Goal: Task Accomplishment & Management: Manage account settings

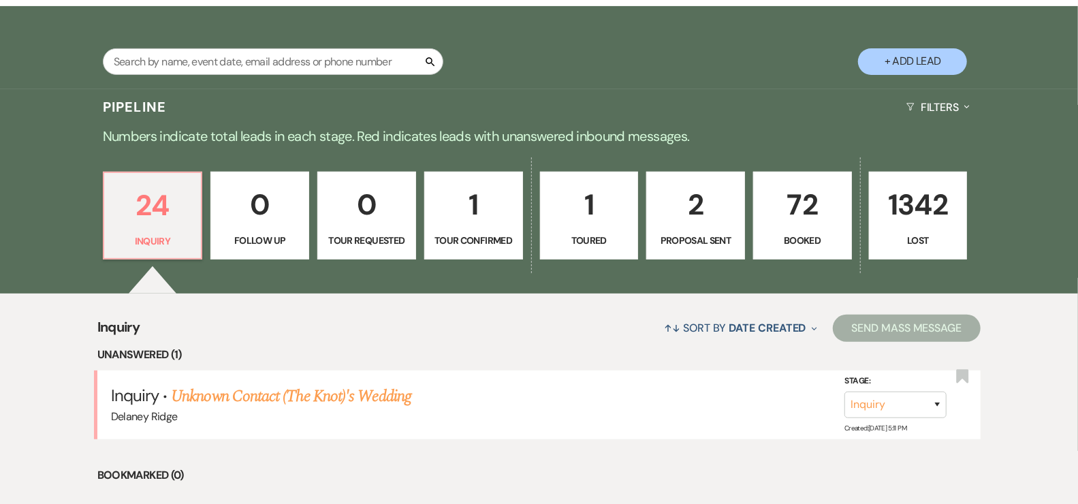
scroll to position [260, 0]
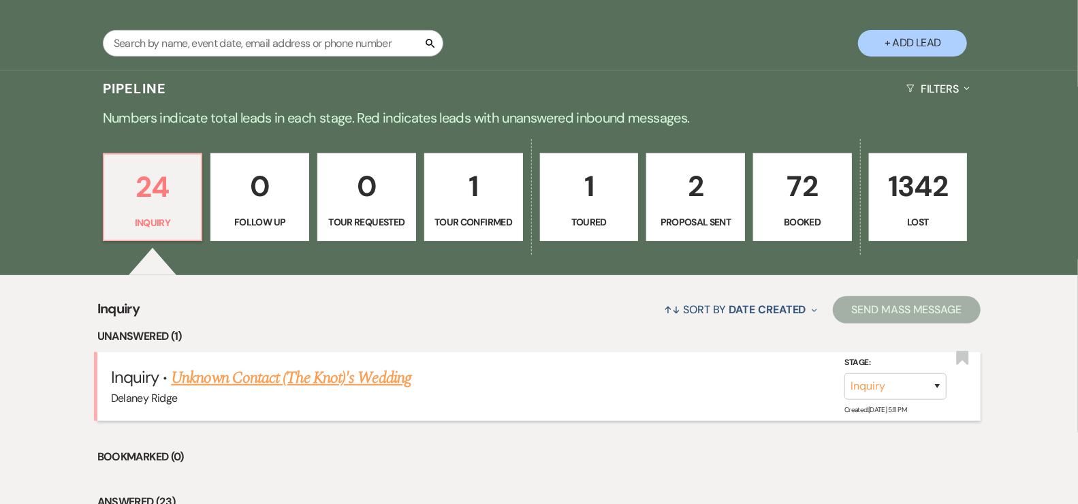
click at [292, 392] on div "Delaney Ridge" at bounding box center [539, 398] width 857 height 18
click at [292, 386] on link "Unknown Contact (The Knot)'s Wedding" at bounding box center [291, 378] width 240 height 25
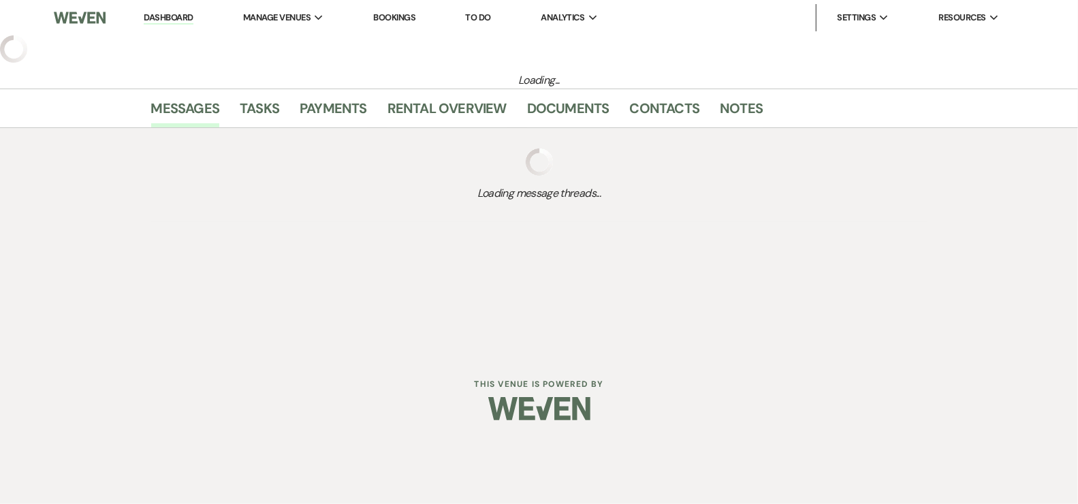
select select "2"
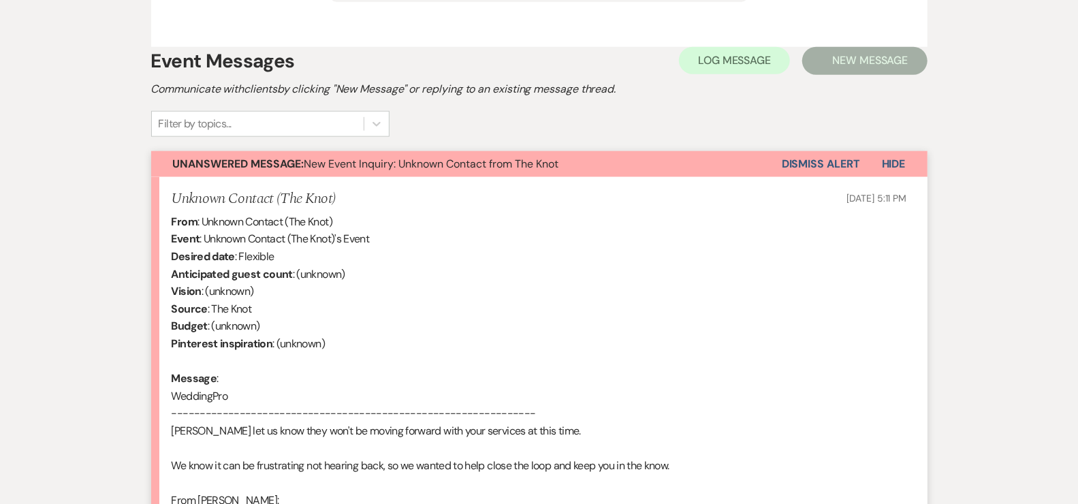
scroll to position [830, 0]
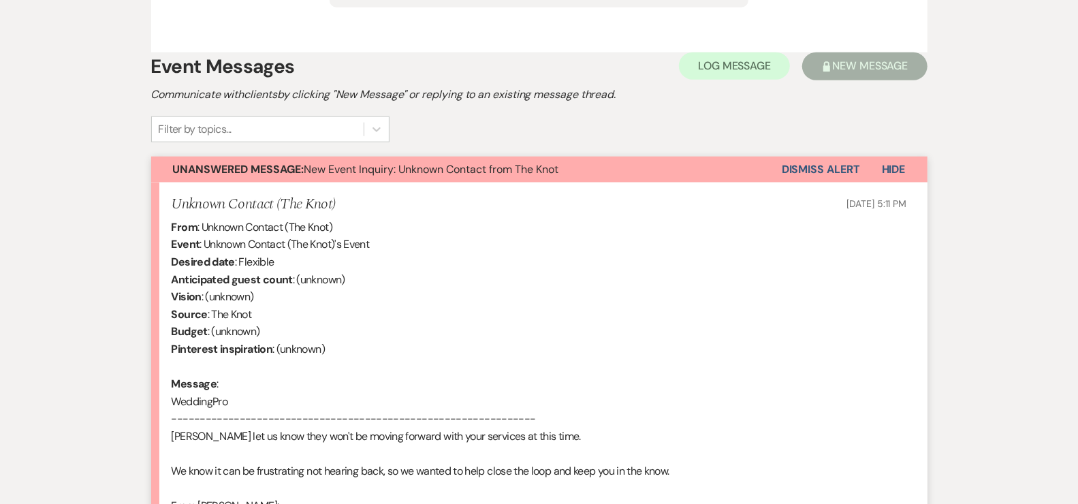
click at [823, 157] on button "Dismiss Alert" at bounding box center [821, 170] width 78 height 26
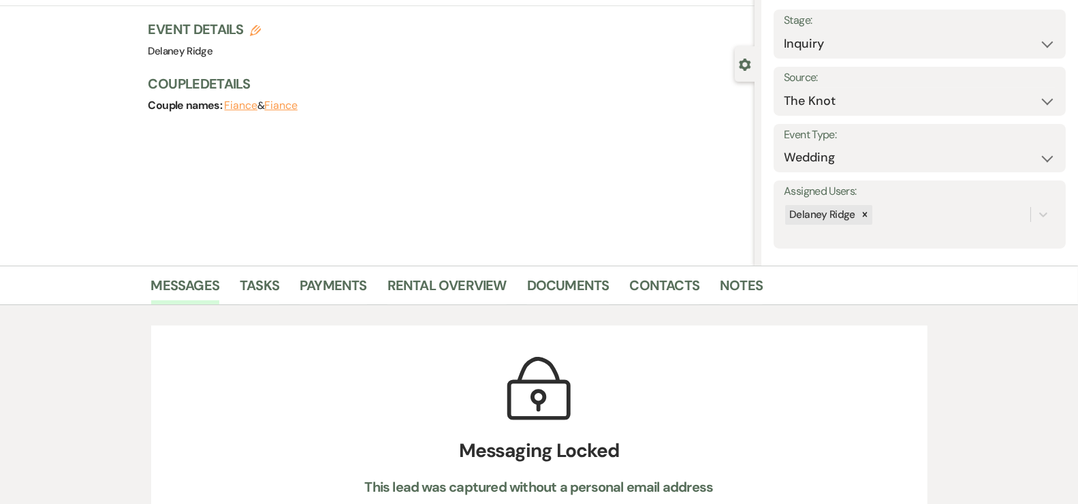
scroll to position [0, 0]
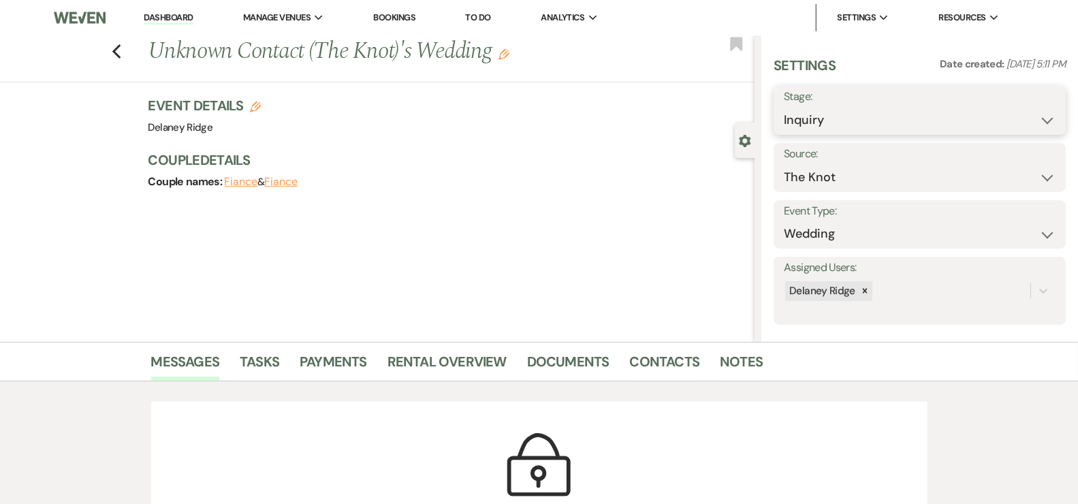
click at [828, 125] on select "Inquiry Follow Up Tour Requested Tour Confirmed Toured Proposal Sent Booked Lost" at bounding box center [920, 120] width 272 height 27
select select "8"
click at [784, 107] on select "Inquiry Follow Up Tour Requested Tour Confirmed Toured Proposal Sent Booked Lost" at bounding box center [920, 120] width 272 height 27
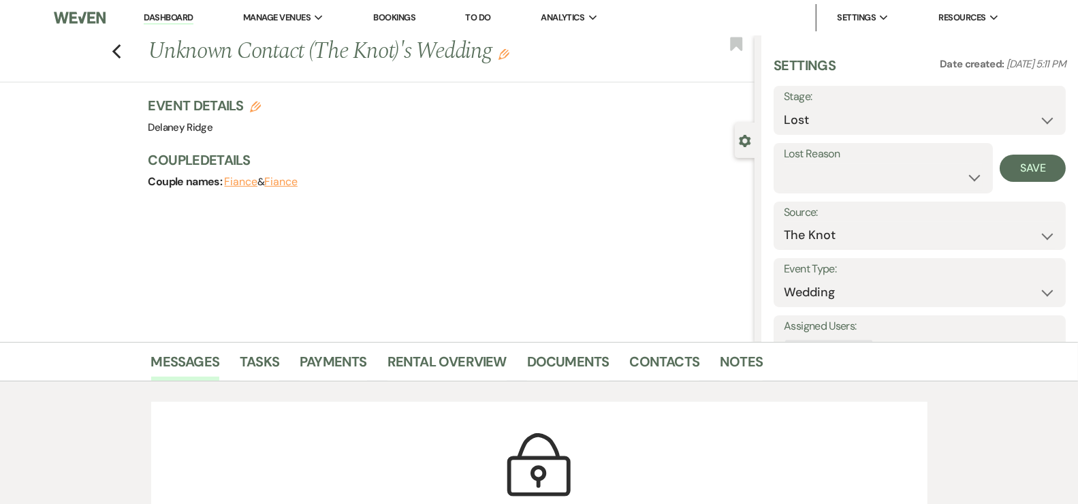
click at [872, 190] on div "Lost Reason Booked Elsewhere Budget Date Unavailable No Response Not a Good Mat…" at bounding box center [883, 168] width 219 height 50
click at [863, 174] on select "Booked Elsewhere Budget Date Unavailable No Response Not a Good Match Capacity …" at bounding box center [883, 177] width 199 height 27
select select "7"
click at [784, 164] on select "Booked Elsewhere Budget Date Unavailable No Response Not a Good Match Capacity …" at bounding box center [883, 177] width 199 height 27
click at [970, 169] on button "Save" at bounding box center [1033, 168] width 66 height 27
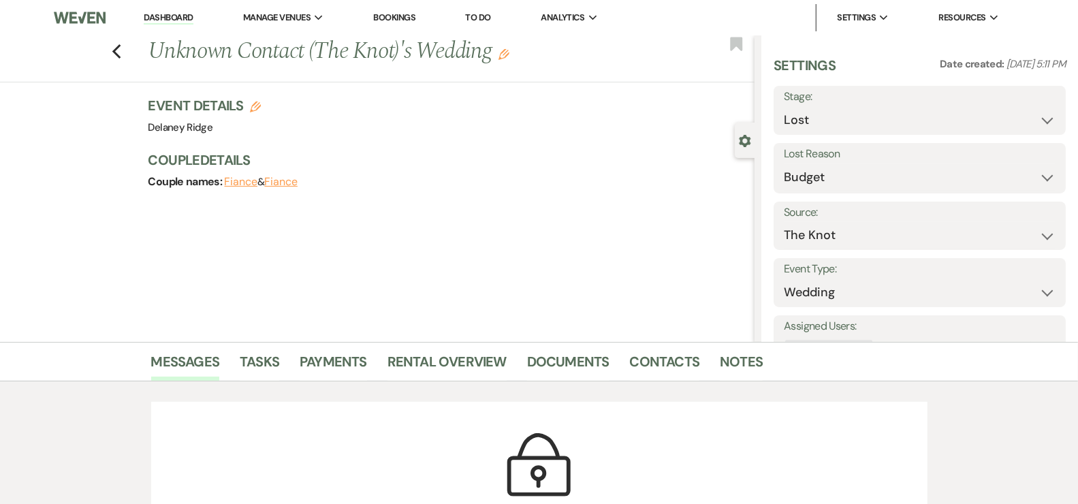
click at [167, 21] on link "Dashboard" at bounding box center [168, 18] width 49 height 13
select select "8"
select select "7"
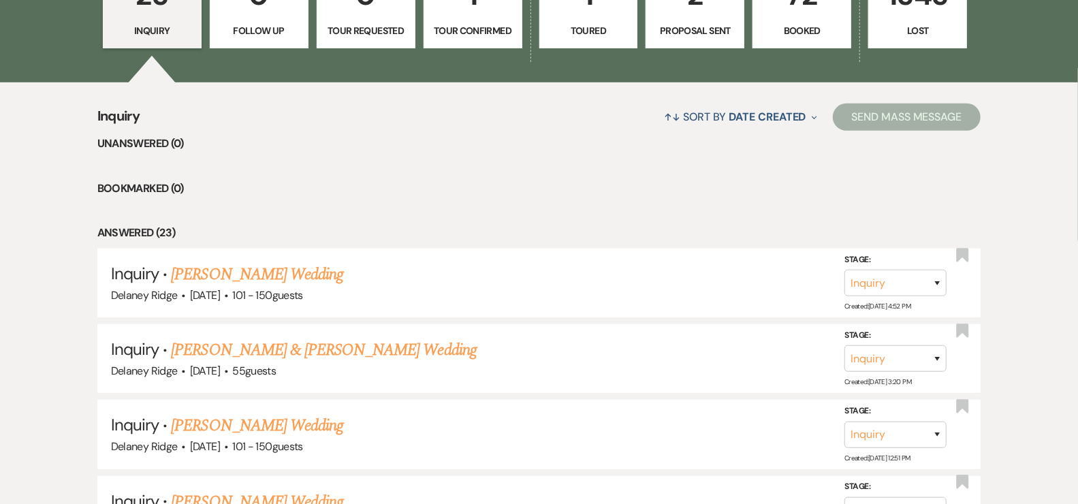
scroll to position [430, 0]
